Goal: Information Seeking & Learning: Learn about a topic

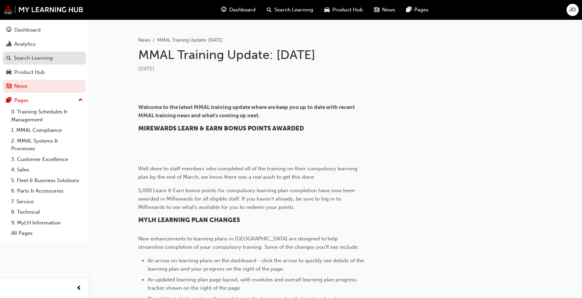
click at [47, 61] on div "Search Learning" at bounding box center [33, 58] width 39 height 8
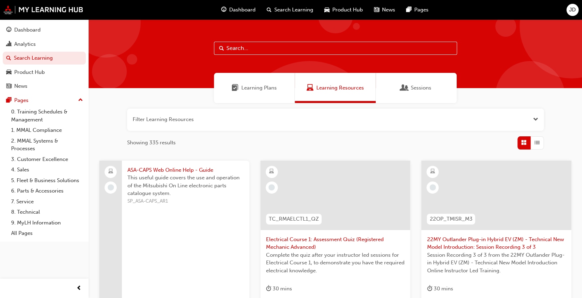
click at [420, 92] on div "Sessions" at bounding box center [416, 88] width 81 height 30
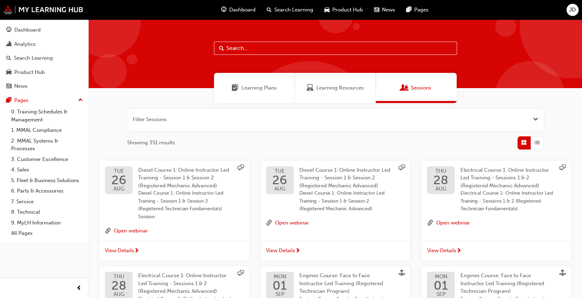
drag, startPoint x: 357, startPoint y: 88, endPoint x: 237, endPoint y: 94, distance: 119.9
click at [356, 88] on span "Learning Resources" at bounding box center [340, 88] width 48 height 8
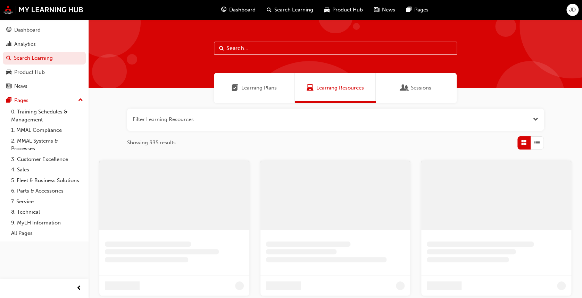
click at [252, 85] on span "Learning Plans" at bounding box center [258, 88] width 35 height 8
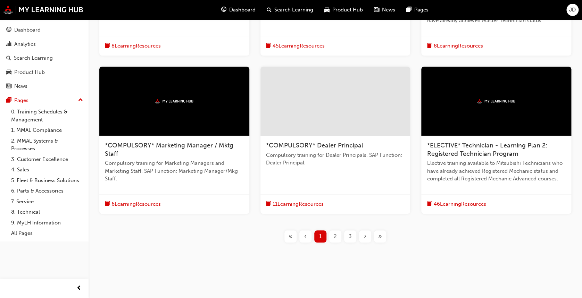
scroll to position [245, 0]
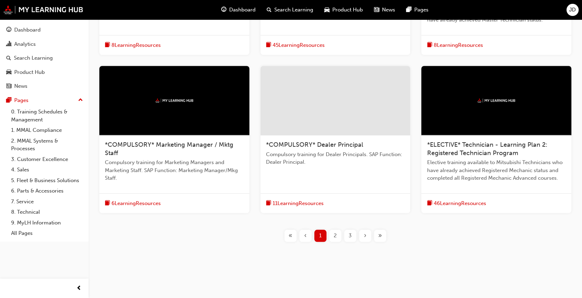
click at [337, 234] on div "2" at bounding box center [335, 236] width 12 height 12
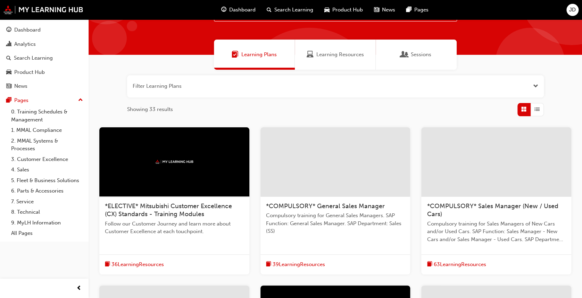
scroll to position [46, 0]
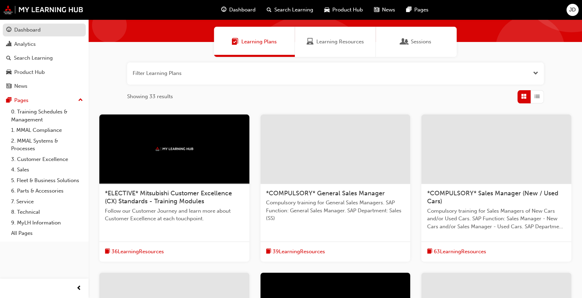
click at [33, 24] on link "Dashboard" at bounding box center [44, 30] width 83 height 13
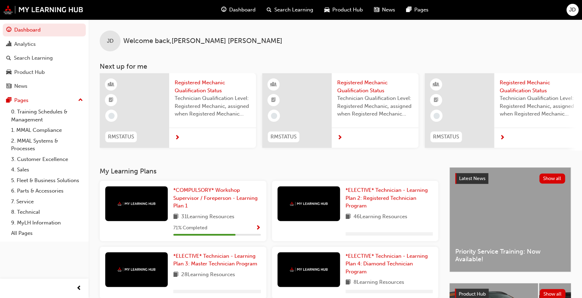
click at [330, 190] on div at bounding box center [308, 203] width 62 height 35
click at [388, 202] on span "*ELECTIVE* Technician - Learning Plan 2: Registered Technician Program" at bounding box center [386, 198] width 82 height 22
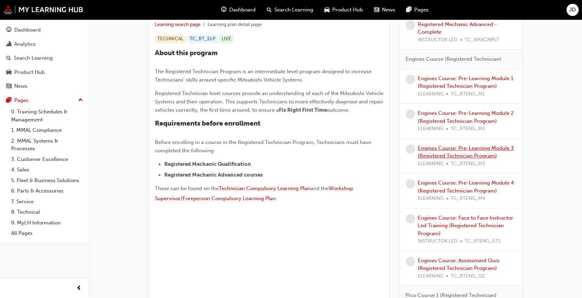
scroll to position [324, 0]
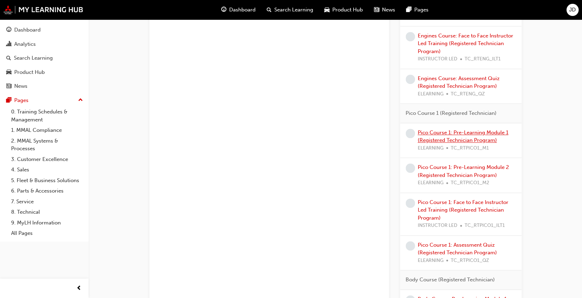
click at [481, 131] on link "Pico Course 1: Pre-Learning Module 1 (Registered Technician Program)" at bounding box center [463, 136] width 91 height 14
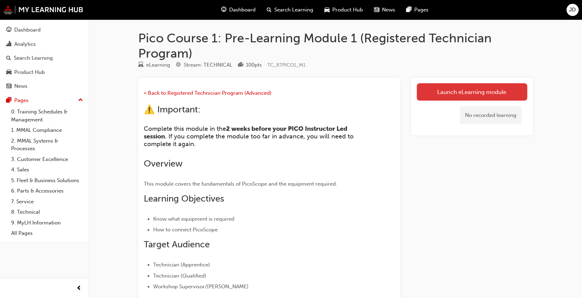
click at [472, 91] on link "Launch eLearning module" at bounding box center [472, 91] width 110 height 17
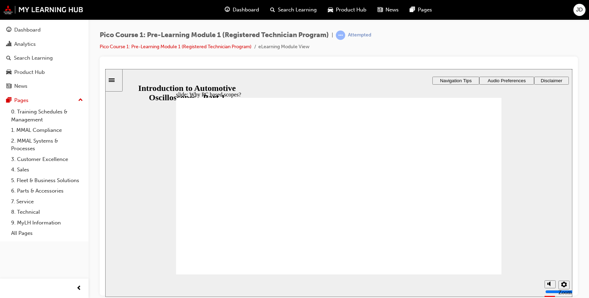
drag, startPoint x: 351, startPoint y: 61, endPoint x: 351, endPoint y: 56, distance: 5.6
click at [351, 61] on div at bounding box center [339, 176] width 478 height 239
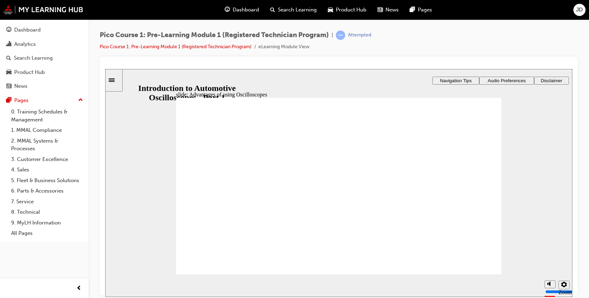
radio input "true"
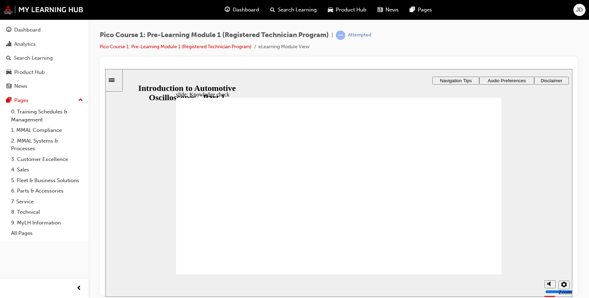
drag, startPoint x: 327, startPoint y: 217, endPoint x: 338, endPoint y: 222, distance: 12.6
drag, startPoint x: 339, startPoint y: 195, endPoint x: 300, endPoint y: 162, distance: 50.7
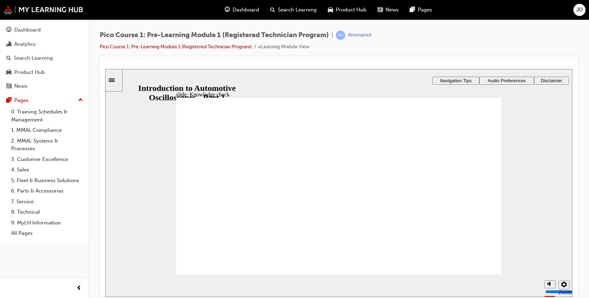
drag, startPoint x: 242, startPoint y: 240, endPoint x: 432, endPoint y: 217, distance: 191.2
drag, startPoint x: 263, startPoint y: 215, endPoint x: 463, endPoint y: 193, distance: 201.1
drag, startPoint x: 259, startPoint y: 171, endPoint x: 460, endPoint y: 171, distance: 201.0
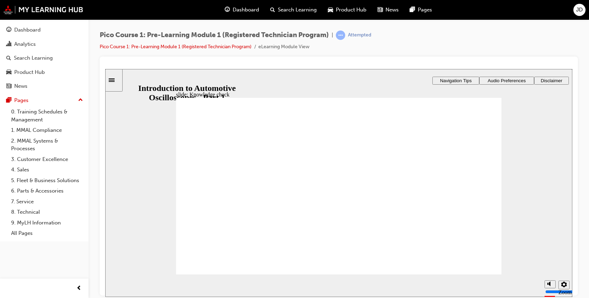
drag, startPoint x: 231, startPoint y: 194, endPoint x: 433, endPoint y: 240, distance: 207.1
drag, startPoint x: 331, startPoint y: 159, endPoint x: 278, endPoint y: 160, distance: 53.1
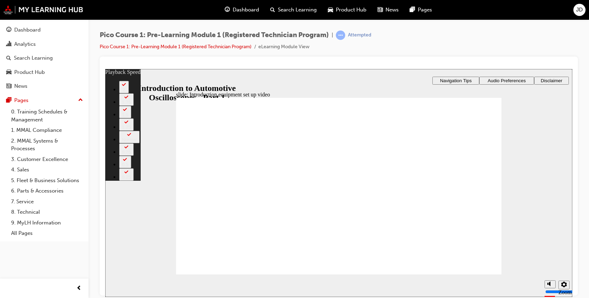
click at [518, 80] on span "Audio Preferences" at bounding box center [506, 80] width 38 height 5
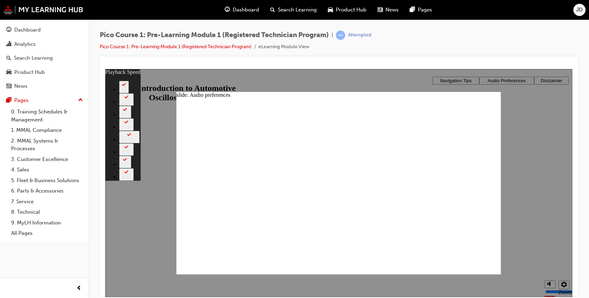
type input "17"
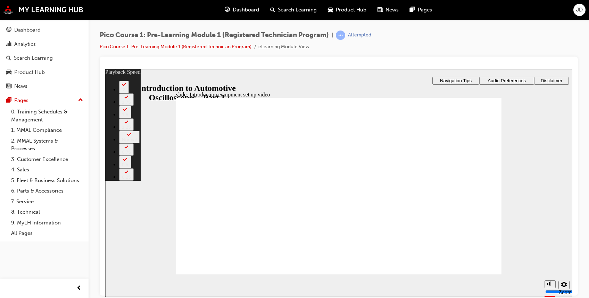
click at [564, 287] on icon "settings" at bounding box center [564, 284] width 6 height 6
click at [548, 171] on div "slide: Introduction equipment set up video Rectangle 1 Freeform 2 Oval 1 playba…" at bounding box center [338, 183] width 467 height 228
click at [289, 61] on div at bounding box center [339, 176] width 478 height 239
type input "146"
drag, startPoint x: 432, startPoint y: 271, endPoint x: 447, endPoint y: 277, distance: 15.8
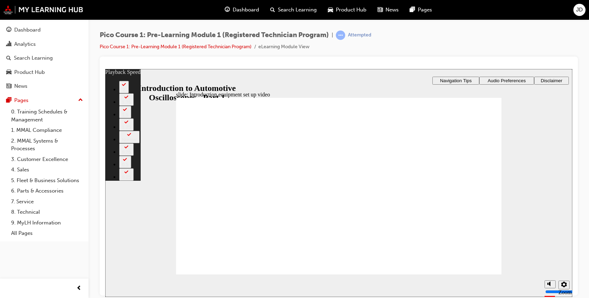
drag, startPoint x: 447, startPoint y: 277, endPoint x: 453, endPoint y: 250, distance: 27.4
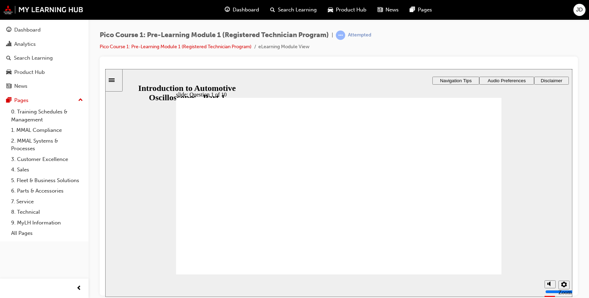
drag, startPoint x: 342, startPoint y: 215, endPoint x: 342, endPoint y: 222, distance: 7.3
drag, startPoint x: 188, startPoint y: 212, endPoint x: 196, endPoint y: 221, distance: 11.8
checkbox input "true"
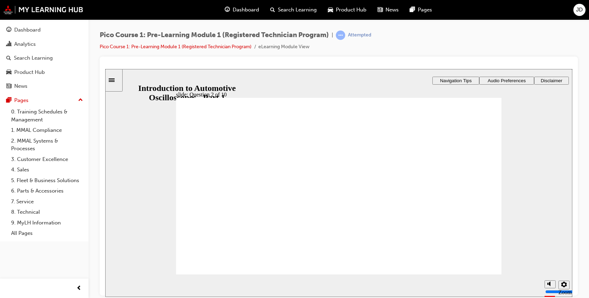
drag, startPoint x: 302, startPoint y: 202, endPoint x: 280, endPoint y: 158, distance: 49.4
drag, startPoint x: 374, startPoint y: 201, endPoint x: 459, endPoint y: 158, distance: 95.2
drag, startPoint x: 243, startPoint y: 203, endPoint x: 291, endPoint y: 178, distance: 54.6
drag, startPoint x: 436, startPoint y: 203, endPoint x: 391, endPoint y: 172, distance: 54.7
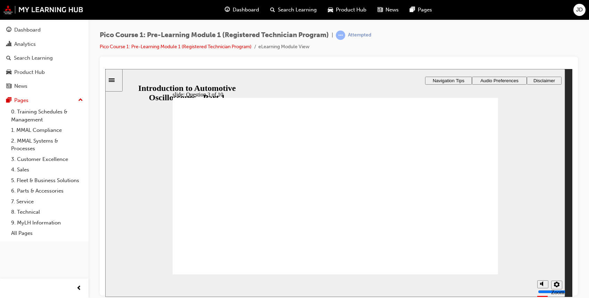
drag, startPoint x: 351, startPoint y: 203, endPoint x: 347, endPoint y: 216, distance: 13.7
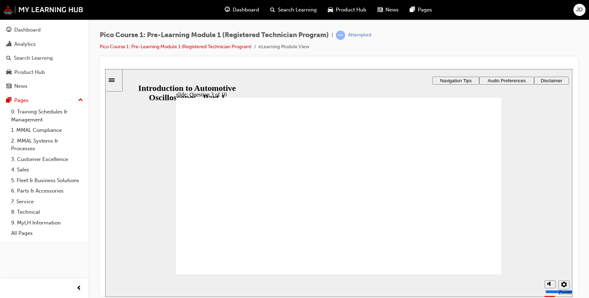
checkbox input "true"
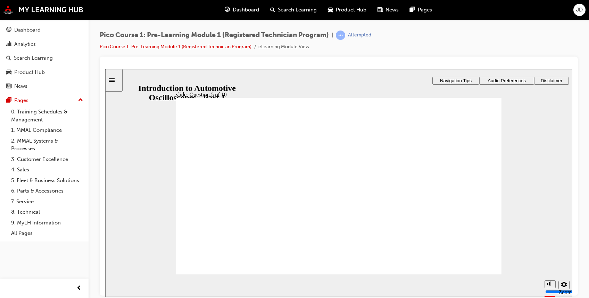
drag, startPoint x: 412, startPoint y: 227, endPoint x: 333, endPoint y: 199, distance: 84.0
drag, startPoint x: 274, startPoint y: 225, endPoint x: 457, endPoint y: 196, distance: 185.2
drag, startPoint x: 344, startPoint y: 229, endPoint x: 239, endPoint y: 198, distance: 109.9
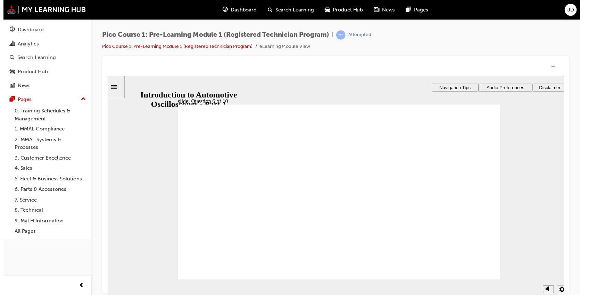
drag, startPoint x: 355, startPoint y: 211, endPoint x: 355, endPoint y: 226, distance: 15.3
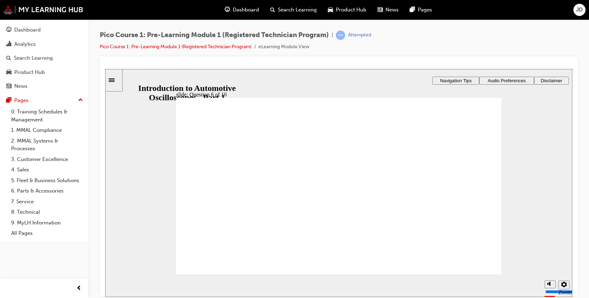
radio input "true"
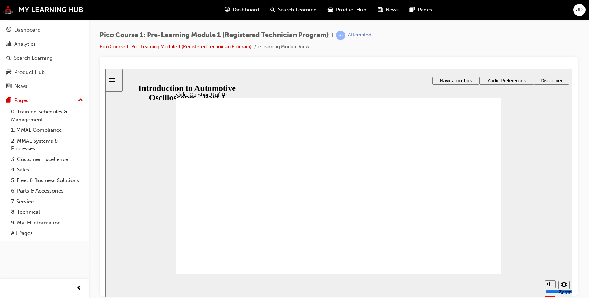
checkbox input "true"
drag, startPoint x: 199, startPoint y: 182, endPoint x: 199, endPoint y: 178, distance: 3.5
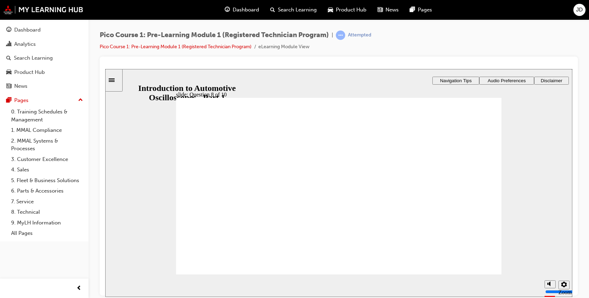
checkbox input "false"
checkbox input "true"
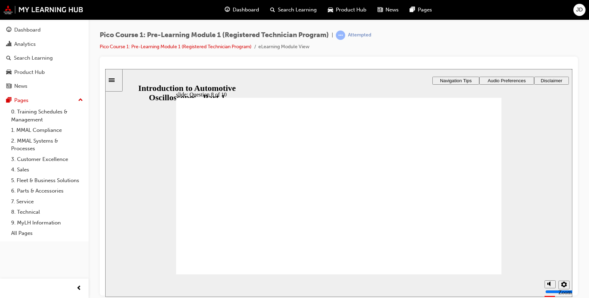
radio input "true"
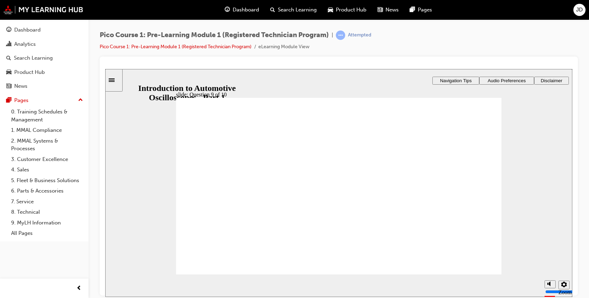
checkbox input "true"
drag, startPoint x: 192, startPoint y: 181, endPoint x: 206, endPoint y: 186, distance: 15.0
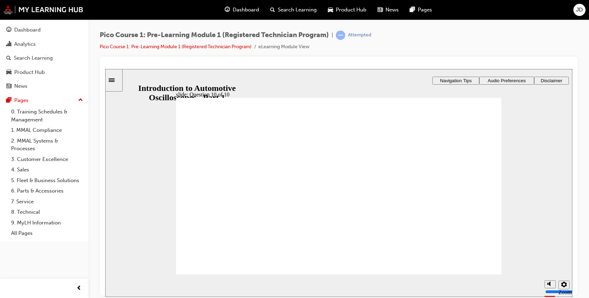
checkbox input "true"
checkbox input "false"
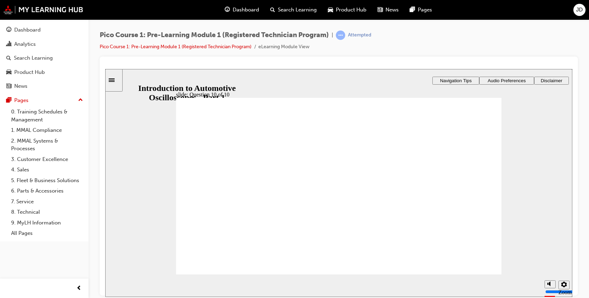
checkbox input "false"
drag, startPoint x: 190, startPoint y: 227, endPoint x: 200, endPoint y: 229, distance: 10.6
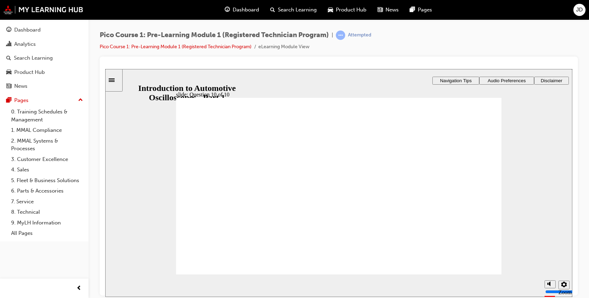
checkbox input "true"
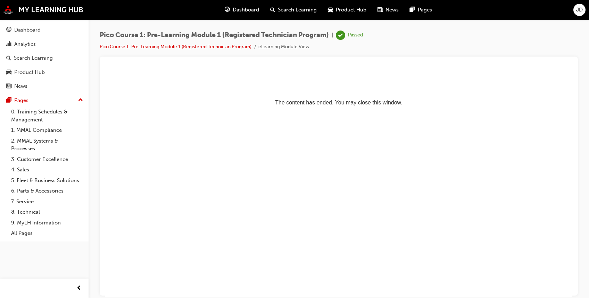
click at [319, 111] on html "The content has ended. You may close this window." at bounding box center [338, 90] width 467 height 42
drag, startPoint x: 11, startPoint y: 29, endPoint x: 36, endPoint y: 39, distance: 26.9
click at [11, 28] on div "Dashboard" at bounding box center [44, 30] width 76 height 9
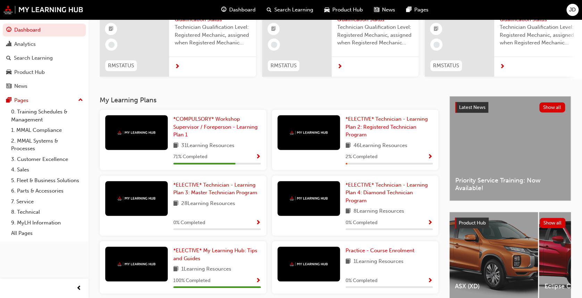
scroll to position [92, 0]
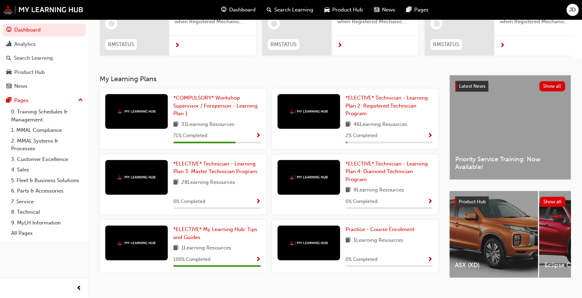
click at [430, 139] on span "Show Progress" at bounding box center [429, 136] width 5 height 6
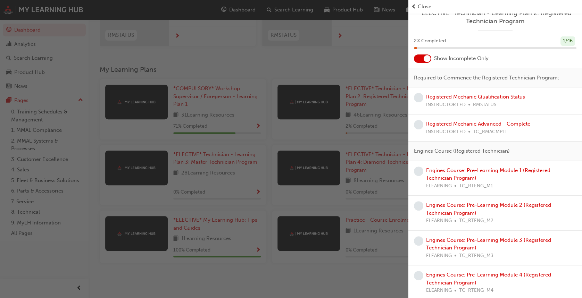
scroll to position [0, 0]
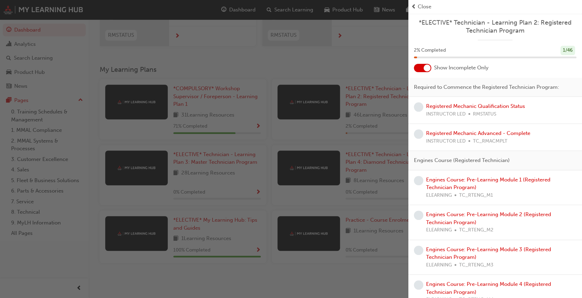
click at [418, 5] on span "Close" at bounding box center [425, 7] width 14 height 8
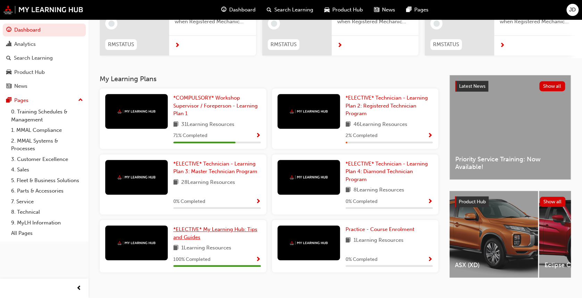
scroll to position [46, 0]
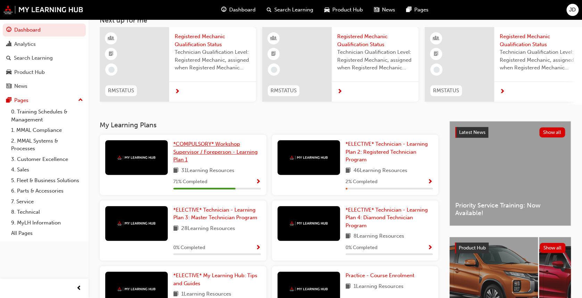
click at [214, 156] on span "*COMPULSORY* Workshop Supervisor / Foreperson - Learning Plan 1" at bounding box center [215, 152] width 84 height 22
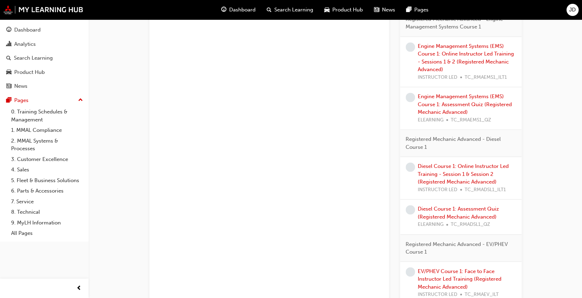
scroll to position [509, 0]
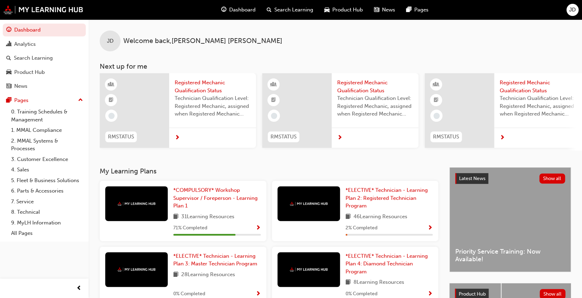
click at [572, 11] on span "JD" at bounding box center [572, 10] width 7 height 8
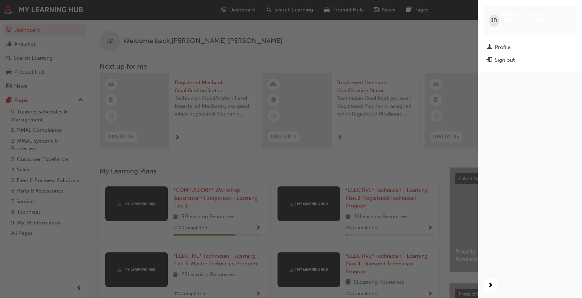
click at [492, 41] on link "Profile" at bounding box center [529, 47] width 93 height 13
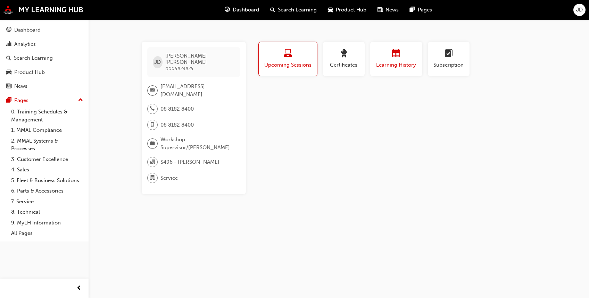
click at [403, 69] on button "Learning History" at bounding box center [396, 59] width 52 height 35
